Goal: Task Accomplishment & Management: Use online tool/utility

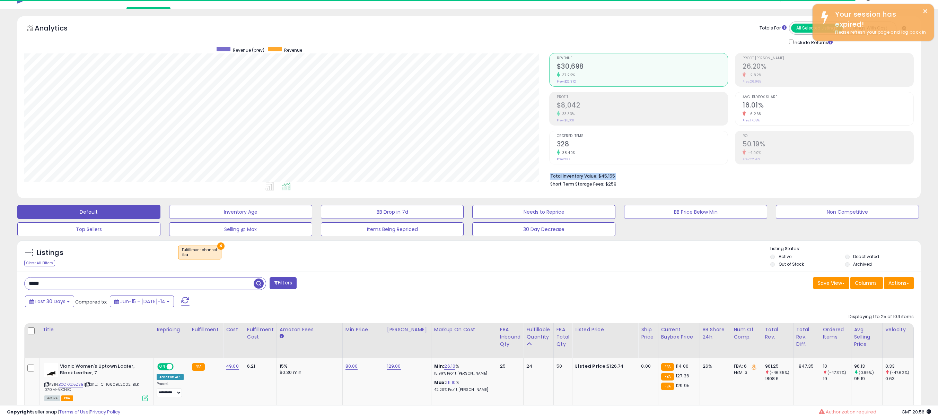
scroll to position [142, 525]
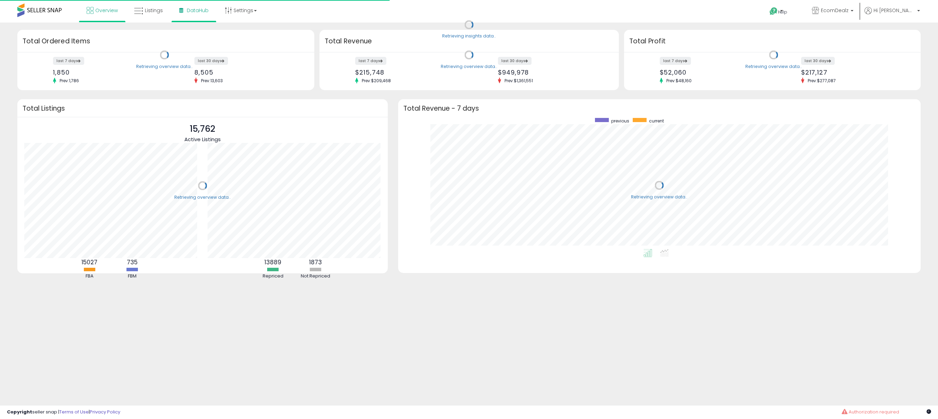
scroll to position [131, 509]
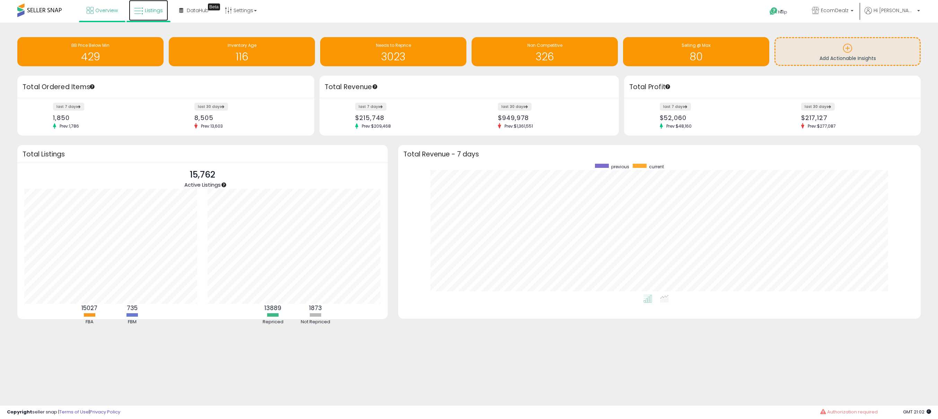
click at [142, 12] on icon at bounding box center [138, 11] width 9 height 9
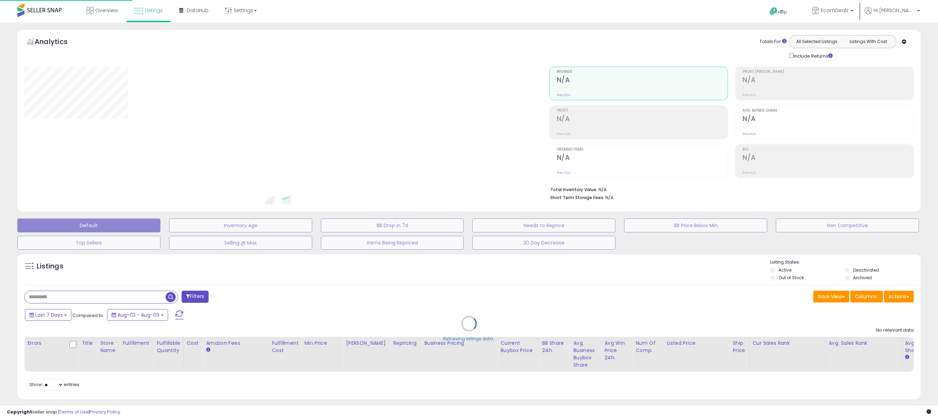
scroll to position [745, 0]
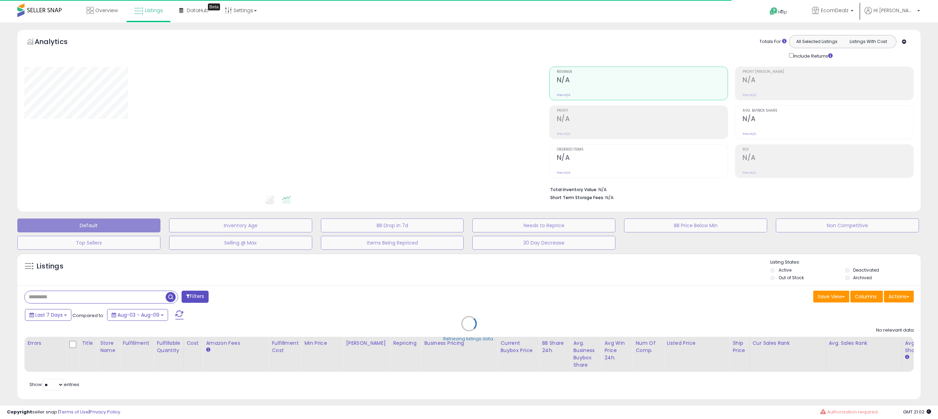
click at [60, 296] on div "Retrieving listings data.." at bounding box center [469, 329] width 914 height 158
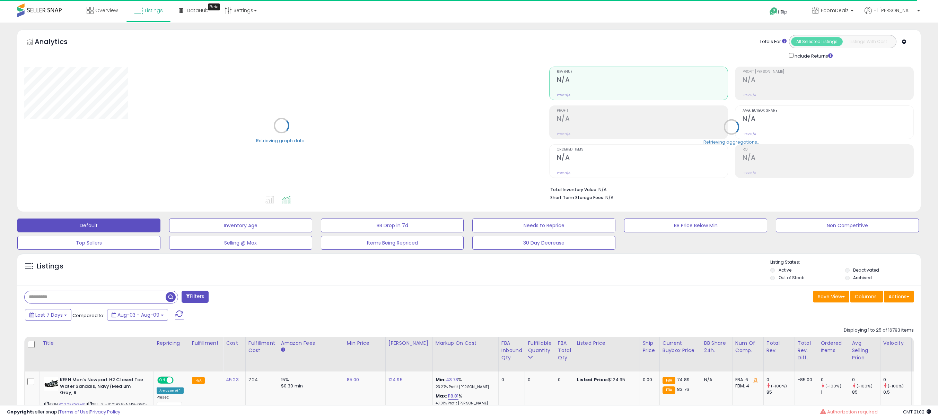
click at [64, 298] on input "text" at bounding box center [95, 297] width 141 height 12
type input "**********"
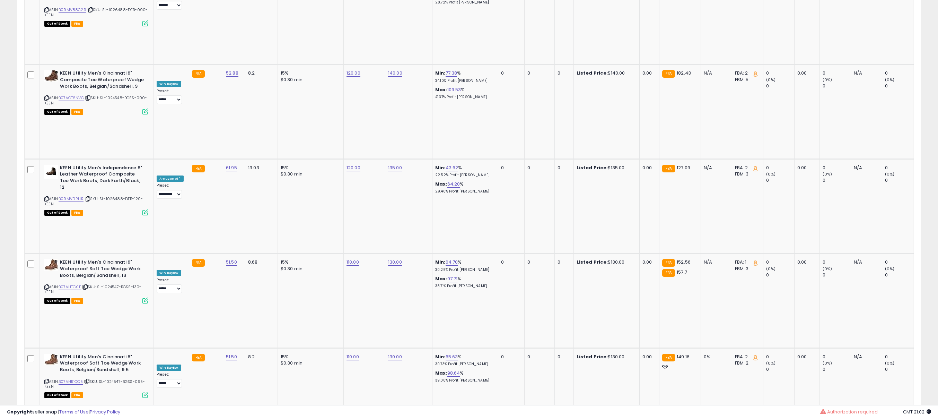
scroll to position [1367, 0]
